Goal: Task Accomplishment & Management: Use online tool/utility

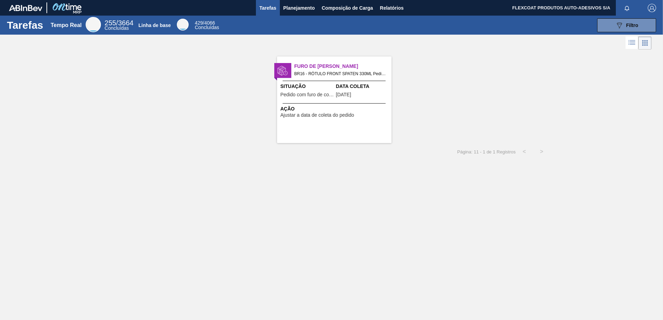
click at [632, 42] on icon at bounding box center [632, 42] width 8 height 8
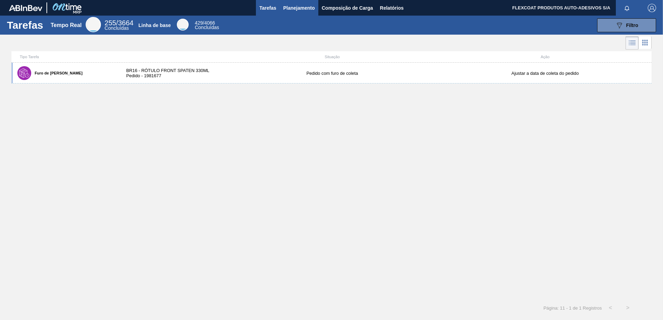
click at [285, 8] on span "Planejamento" at bounding box center [299, 8] width 32 height 8
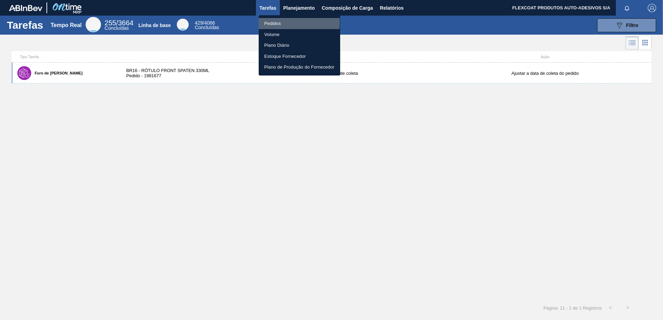
click at [272, 23] on li "Pedidos" at bounding box center [300, 23] width 82 height 11
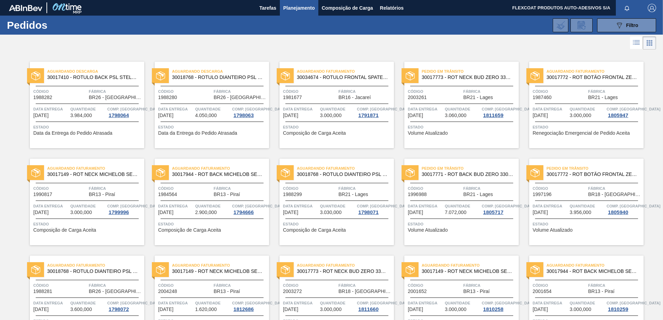
click at [634, 43] on icon at bounding box center [636, 42] width 8 height 8
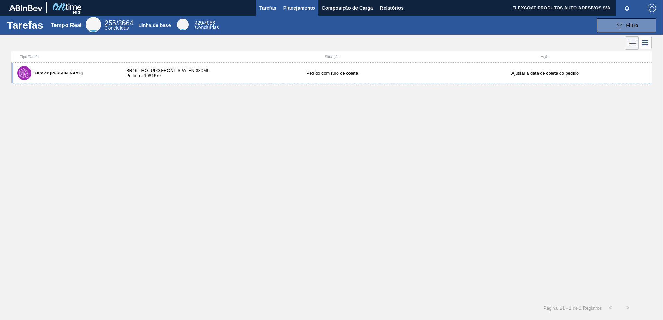
click at [297, 8] on span "Planejamento" at bounding box center [299, 8] width 32 height 8
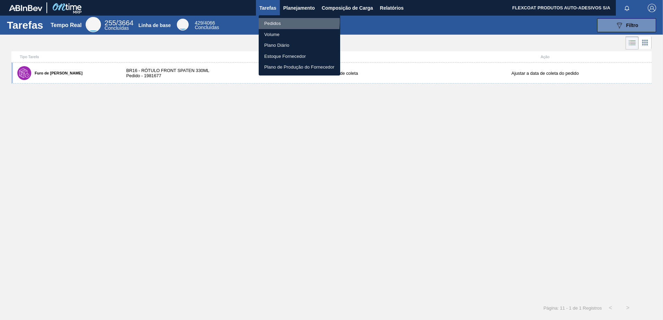
click at [274, 22] on li "Pedidos" at bounding box center [300, 23] width 82 height 11
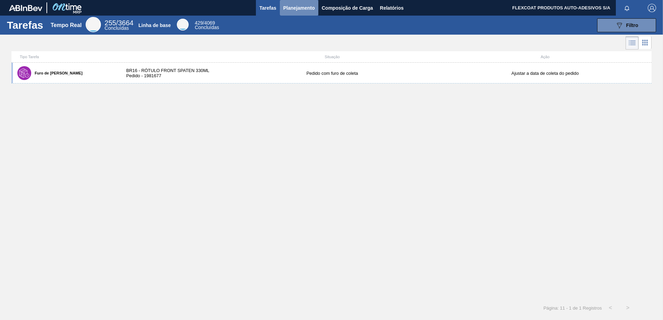
click at [293, 11] on span "Planejamento" at bounding box center [299, 8] width 32 height 8
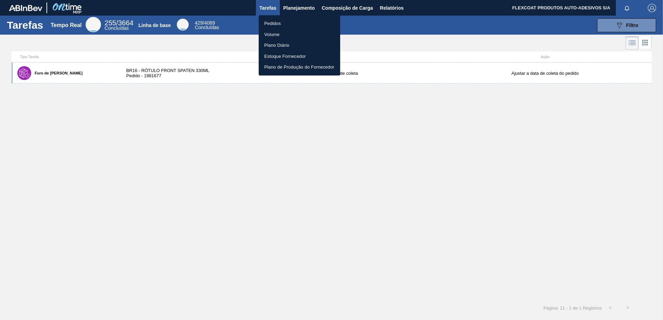
click at [280, 19] on li "Pedidos" at bounding box center [300, 23] width 82 height 11
